Goal: Information Seeking & Learning: Understand process/instructions

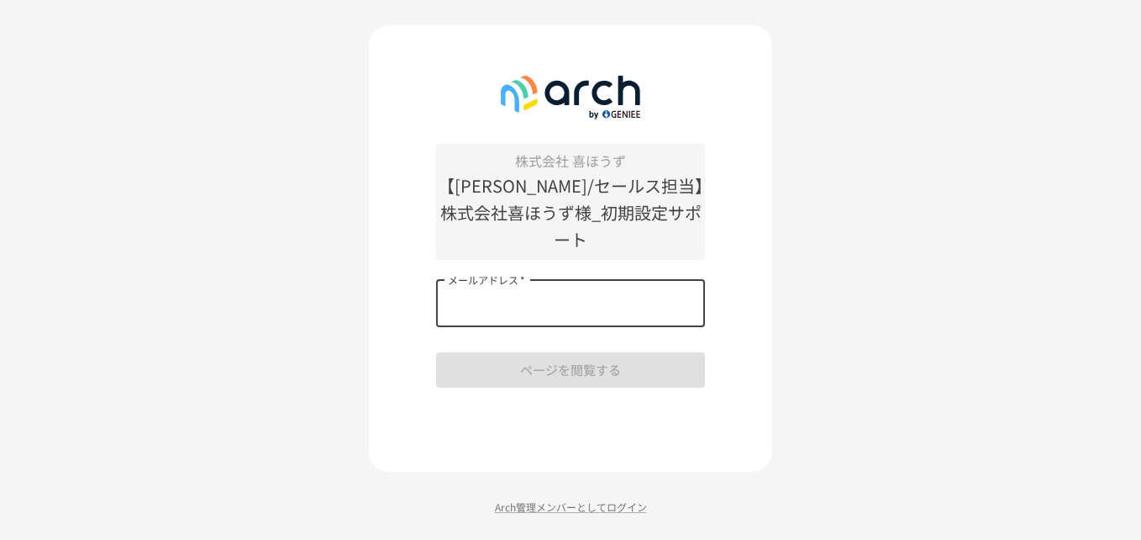
click at [565, 292] on input "メールアドレス   *" at bounding box center [570, 303] width 269 height 47
type input "**********"
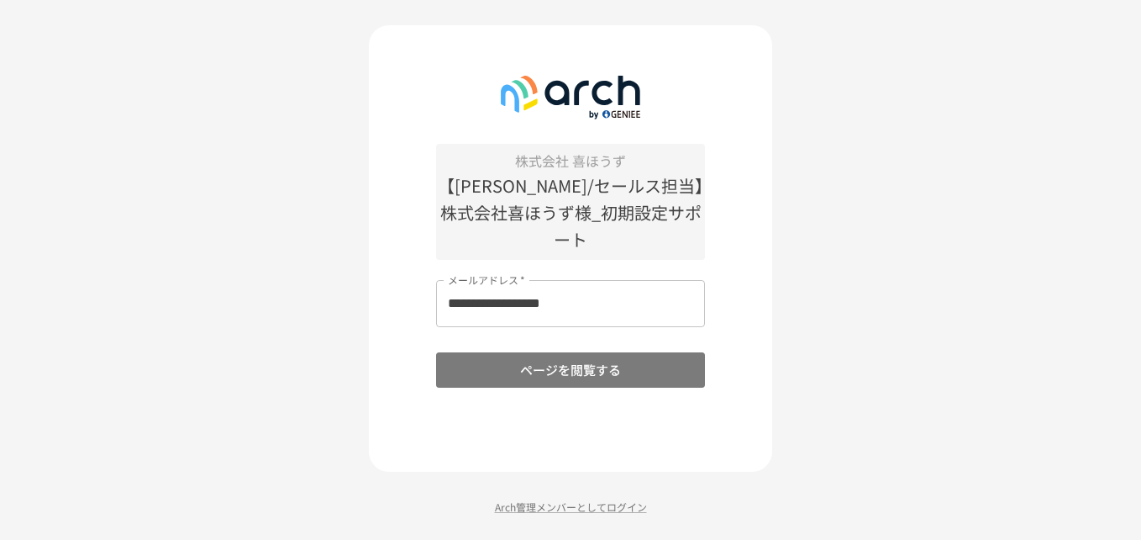
click at [560, 355] on button "ページを閲覧する" at bounding box center [570, 369] width 269 height 35
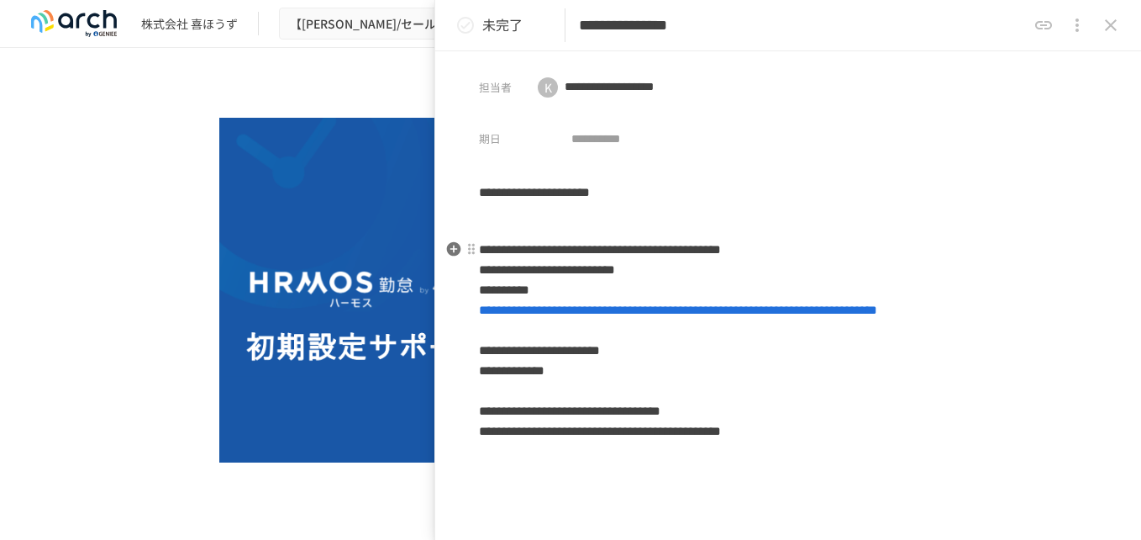
click at [598, 314] on span "**********" at bounding box center [678, 309] width 398 height 13
